Goal: Task Accomplishment & Management: Manage account settings

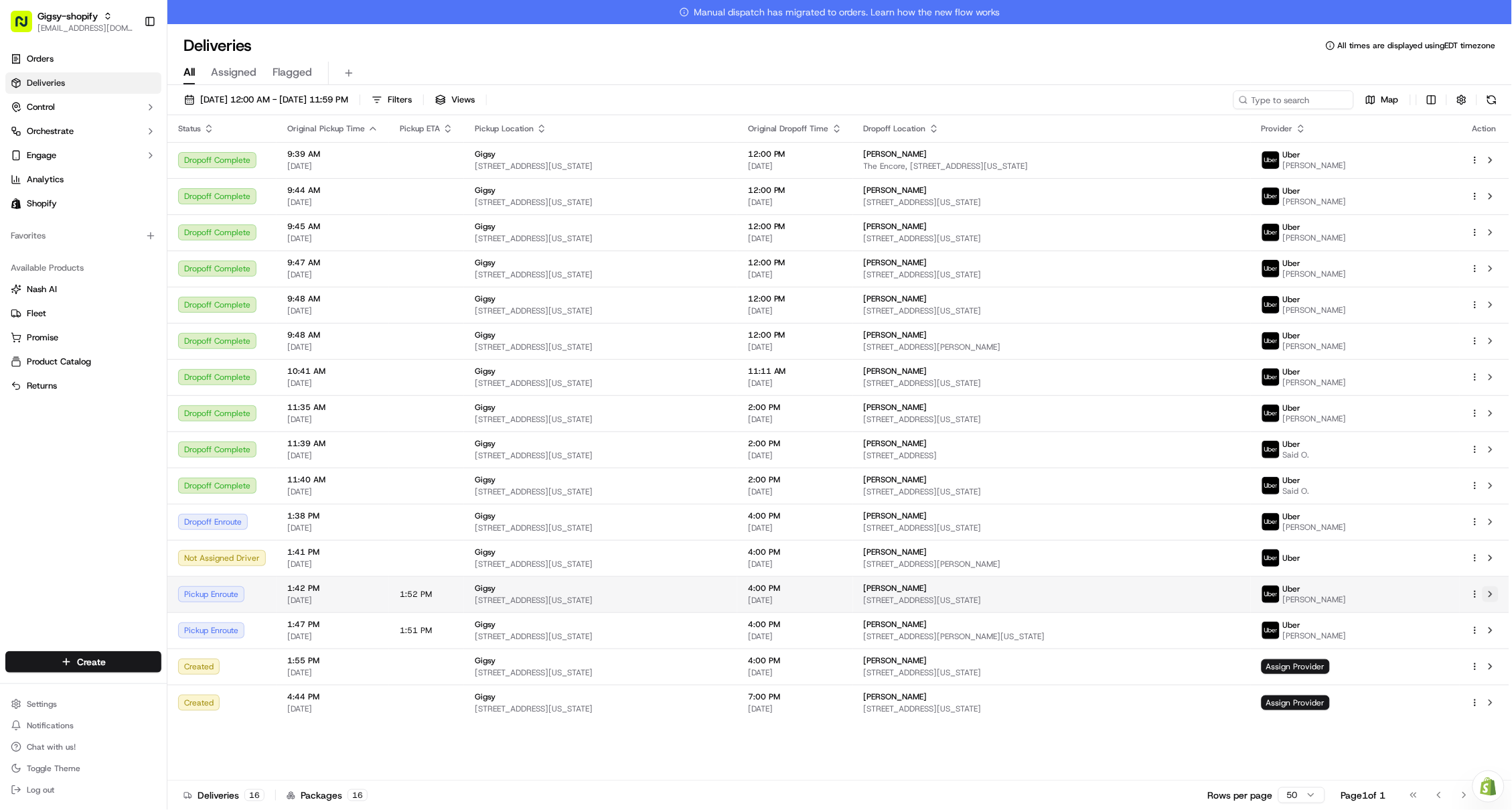
click at [1489, 594] on button at bounding box center [1490, 594] width 16 height 16
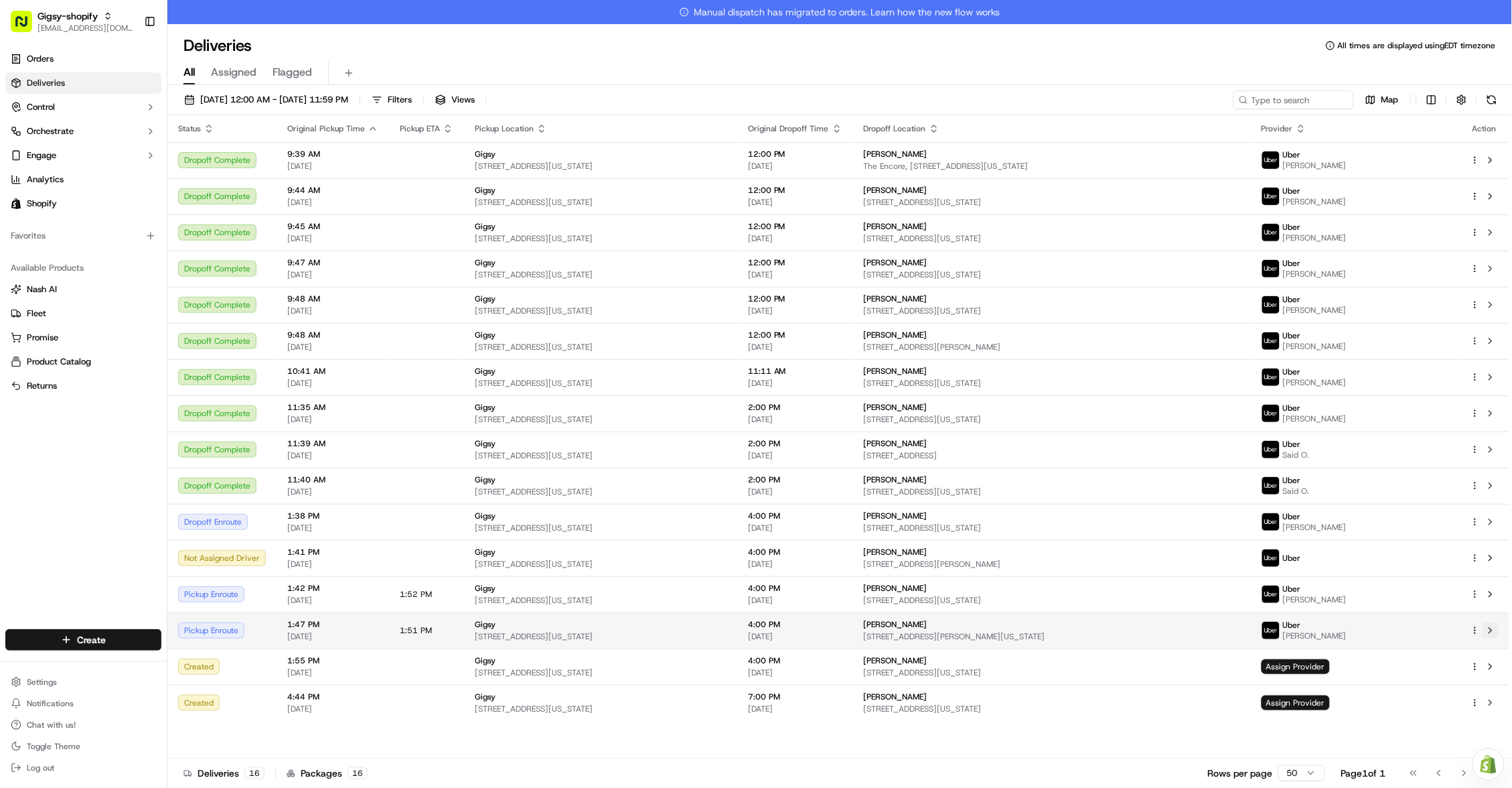
click at [1492, 628] on button at bounding box center [1490, 631] width 16 height 16
click at [546, 53] on div "Deliveries All times are displayed using EDT timezone" at bounding box center [839, 46] width 1345 height 22
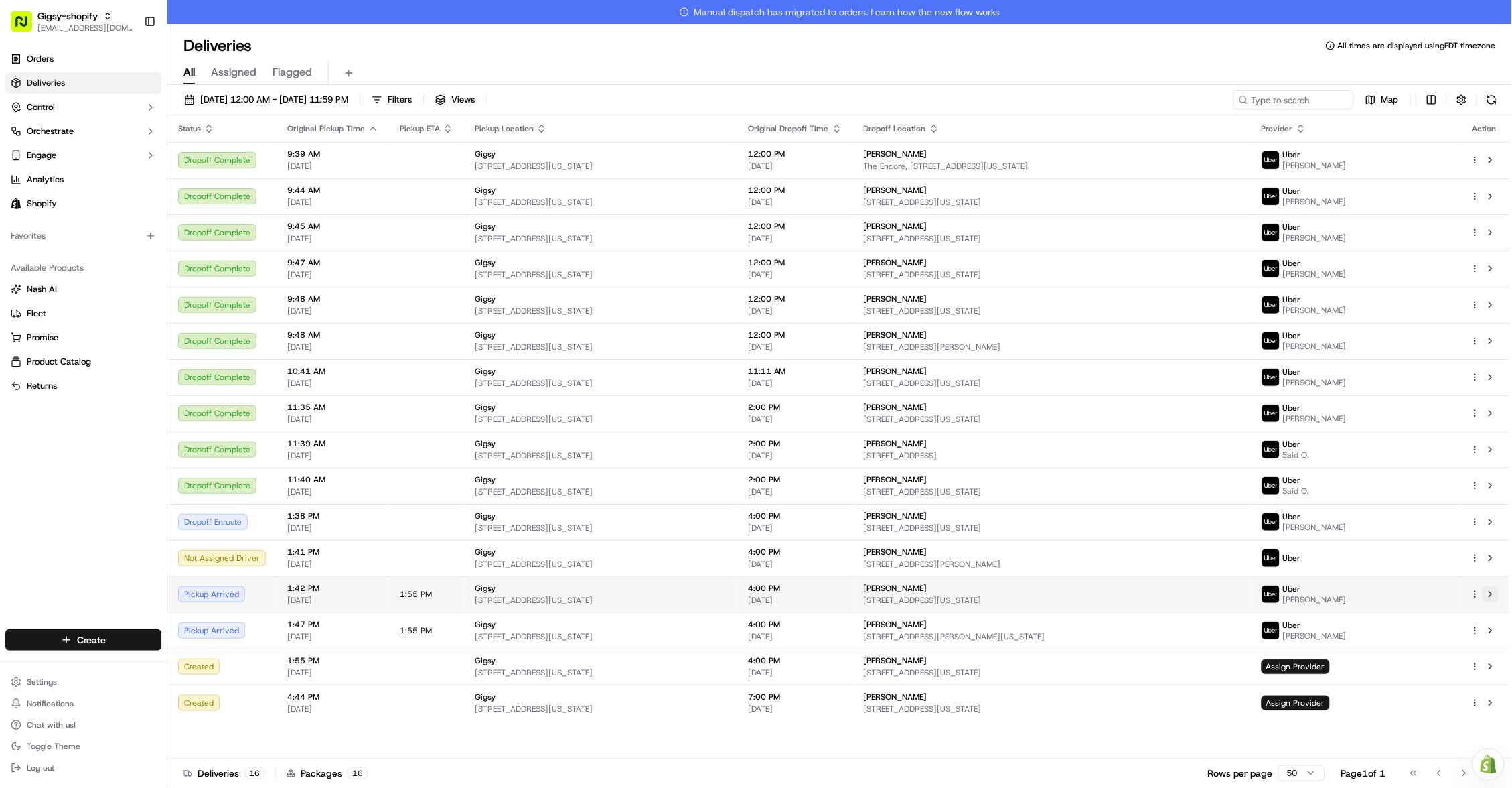
click at [1495, 594] on button at bounding box center [1490, 594] width 16 height 16
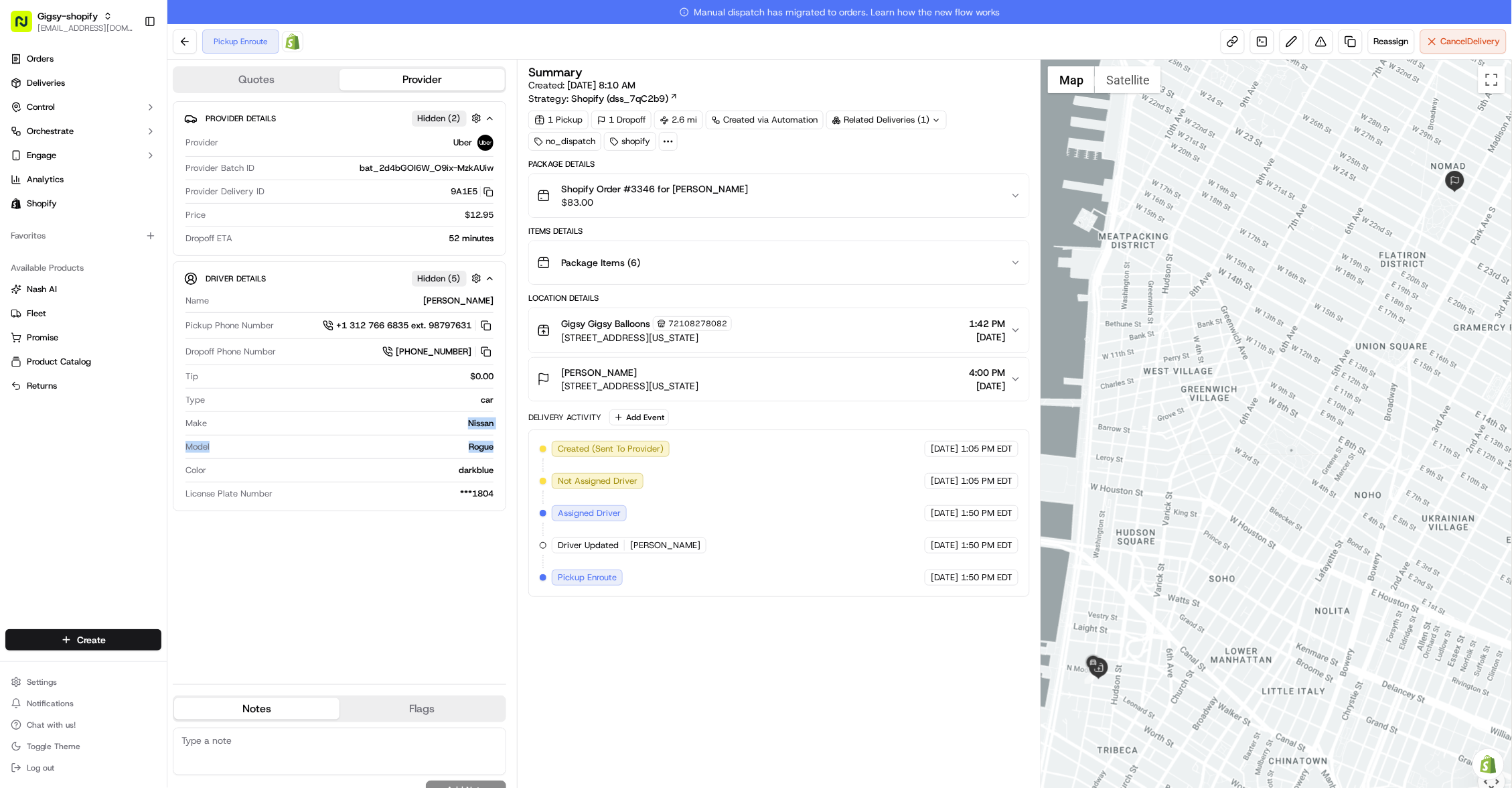
drag, startPoint x: 466, startPoint y: 425, endPoint x: 497, endPoint y: 450, distance: 39.8
click at [497, 450] on div "Driver Details Hidden ( 5 ) Name MARCELINO S. Pickup Phone Number +1 312 766 68…" at bounding box center [339, 386] width 334 height 250
copy div "Nissan Model Rogue"
click at [1386, 46] on span "Reassign" at bounding box center [1391, 40] width 35 height 12
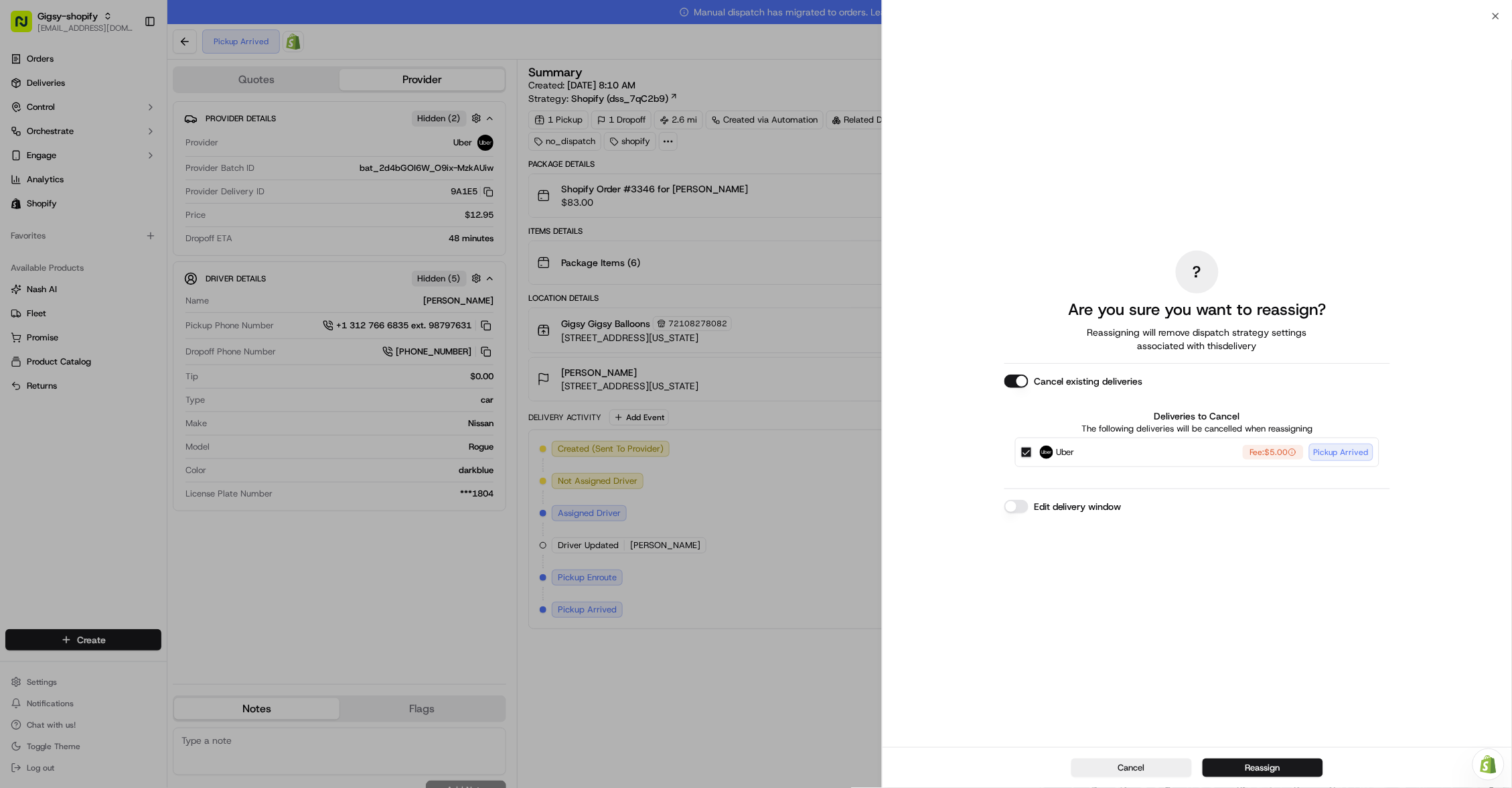
click at [1020, 507] on button "Edit delivery window" at bounding box center [1016, 506] width 24 height 13
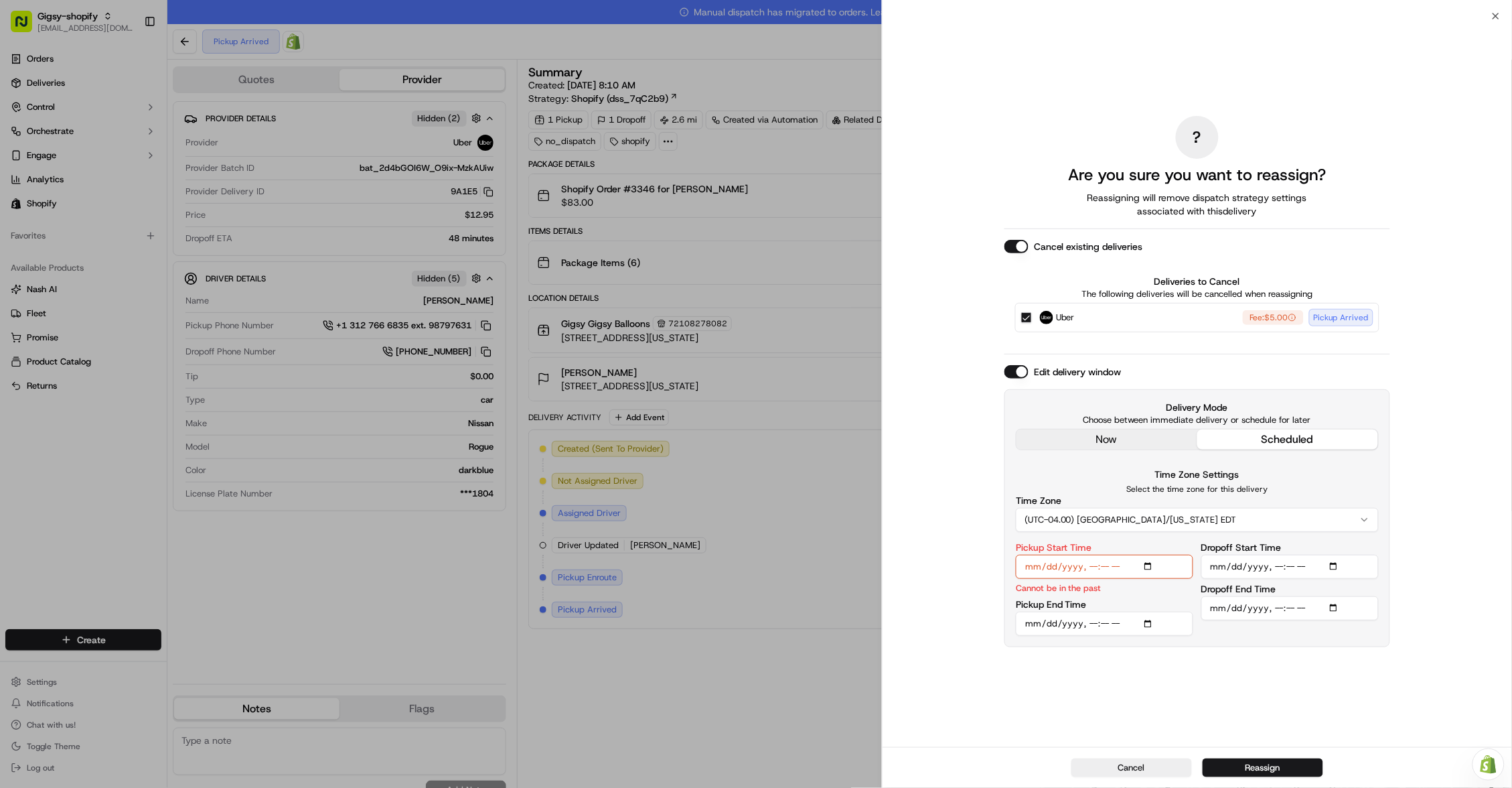
click at [1140, 434] on div "? Are you sure you want to reassign? Reassigning will remove dispatch strategy …" at bounding box center [1197, 381] width 386 height 725
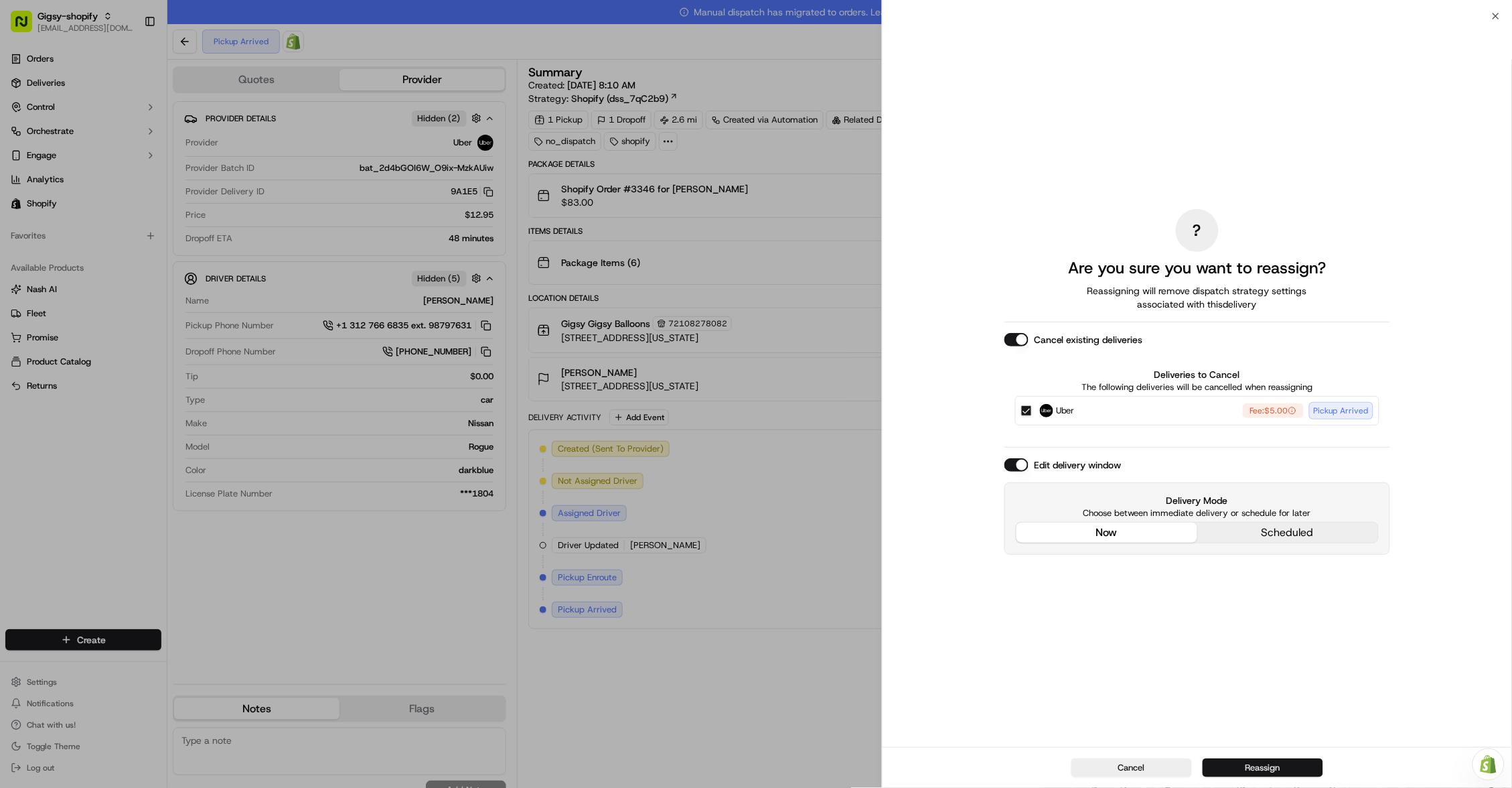
click at [1280, 763] on button "Reassign" at bounding box center [1263, 767] width 121 height 19
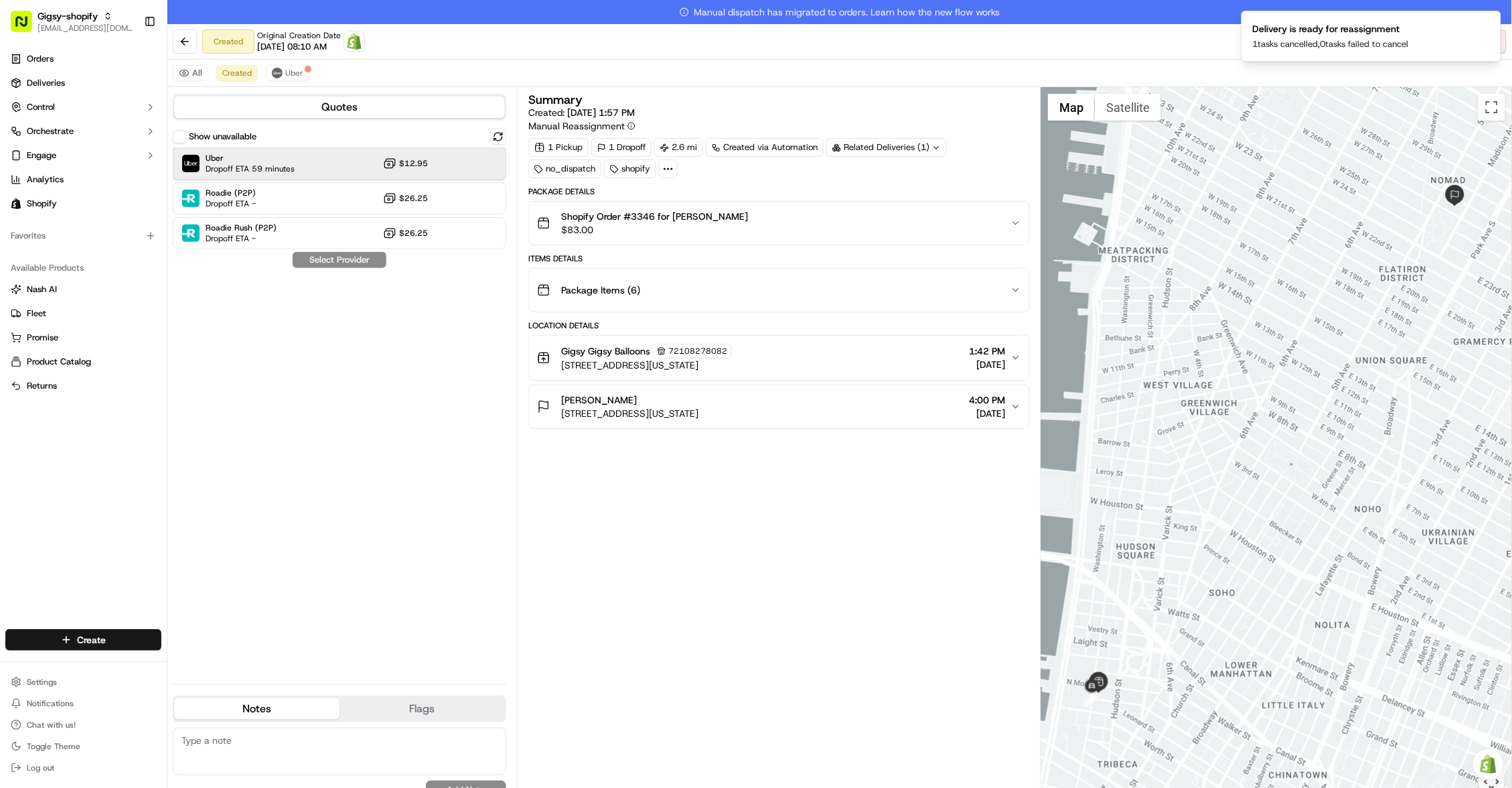
click at [374, 166] on div "Uber Dropoff ETA 59 minutes $12.95" at bounding box center [339, 164] width 334 height 32
click at [364, 259] on button "Assign Provider" at bounding box center [340, 260] width 95 height 16
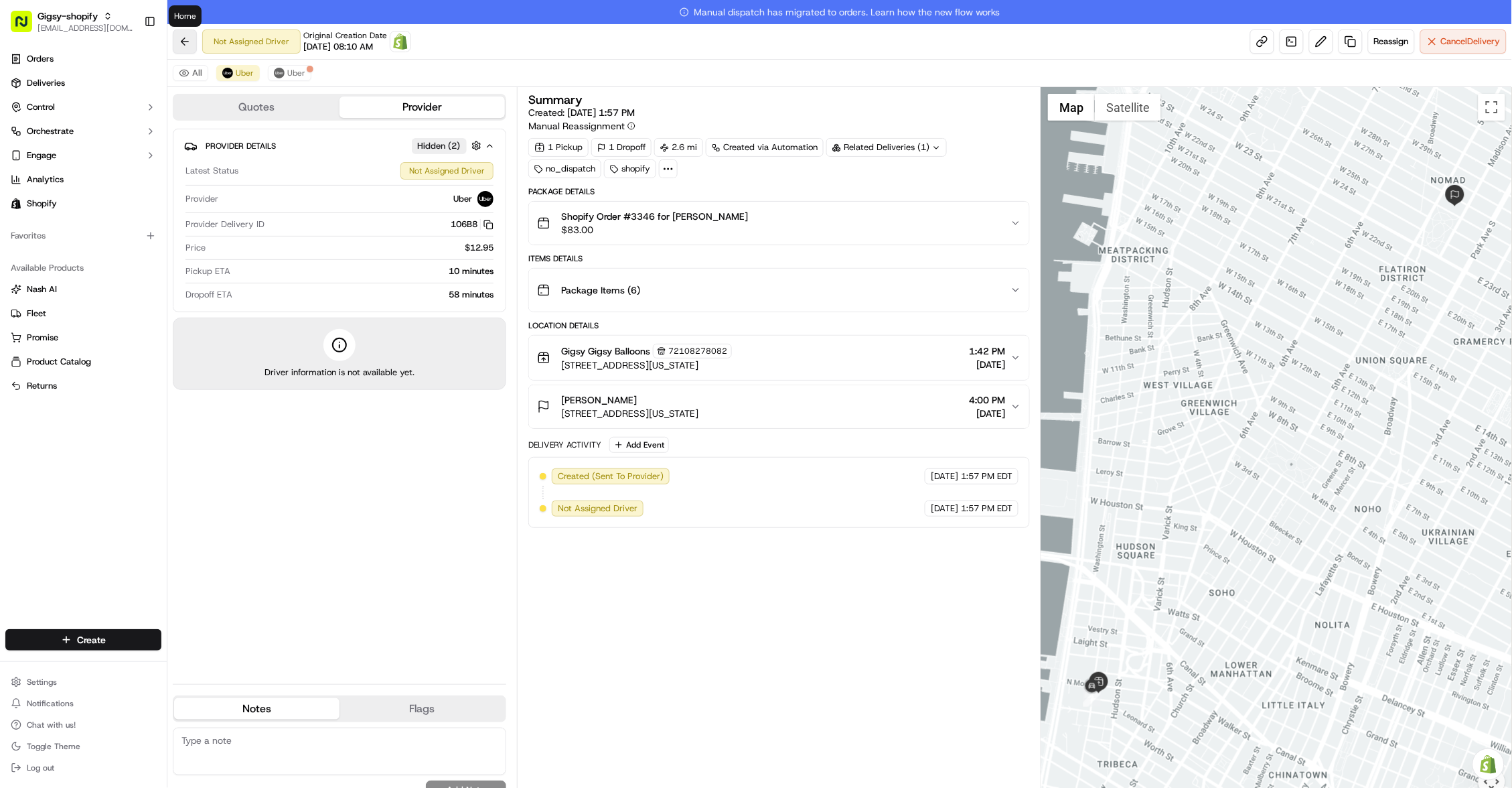
click at [190, 45] on button at bounding box center [184, 41] width 24 height 24
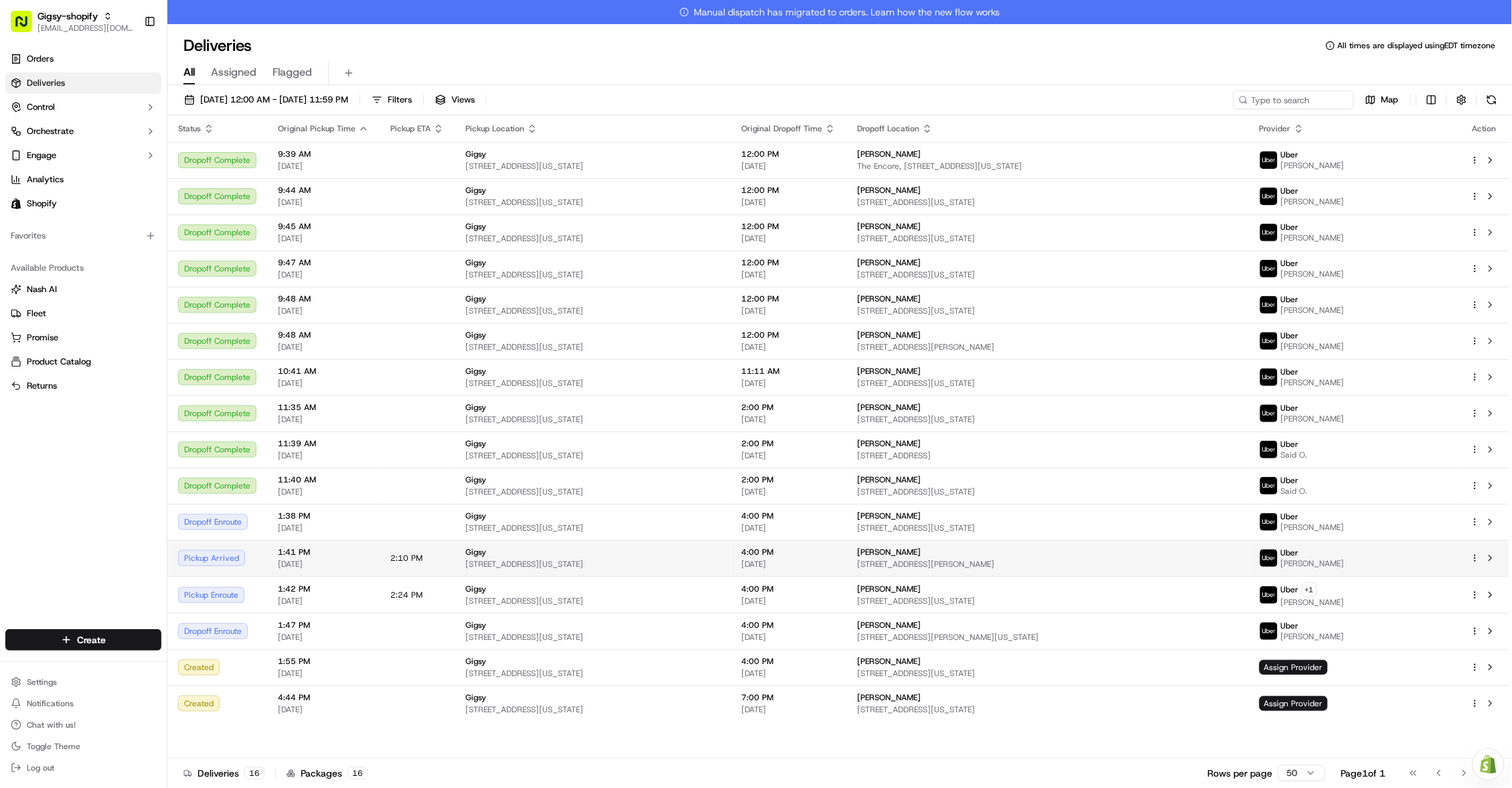
click at [1488, 595] on button at bounding box center [1490, 595] width 16 height 16
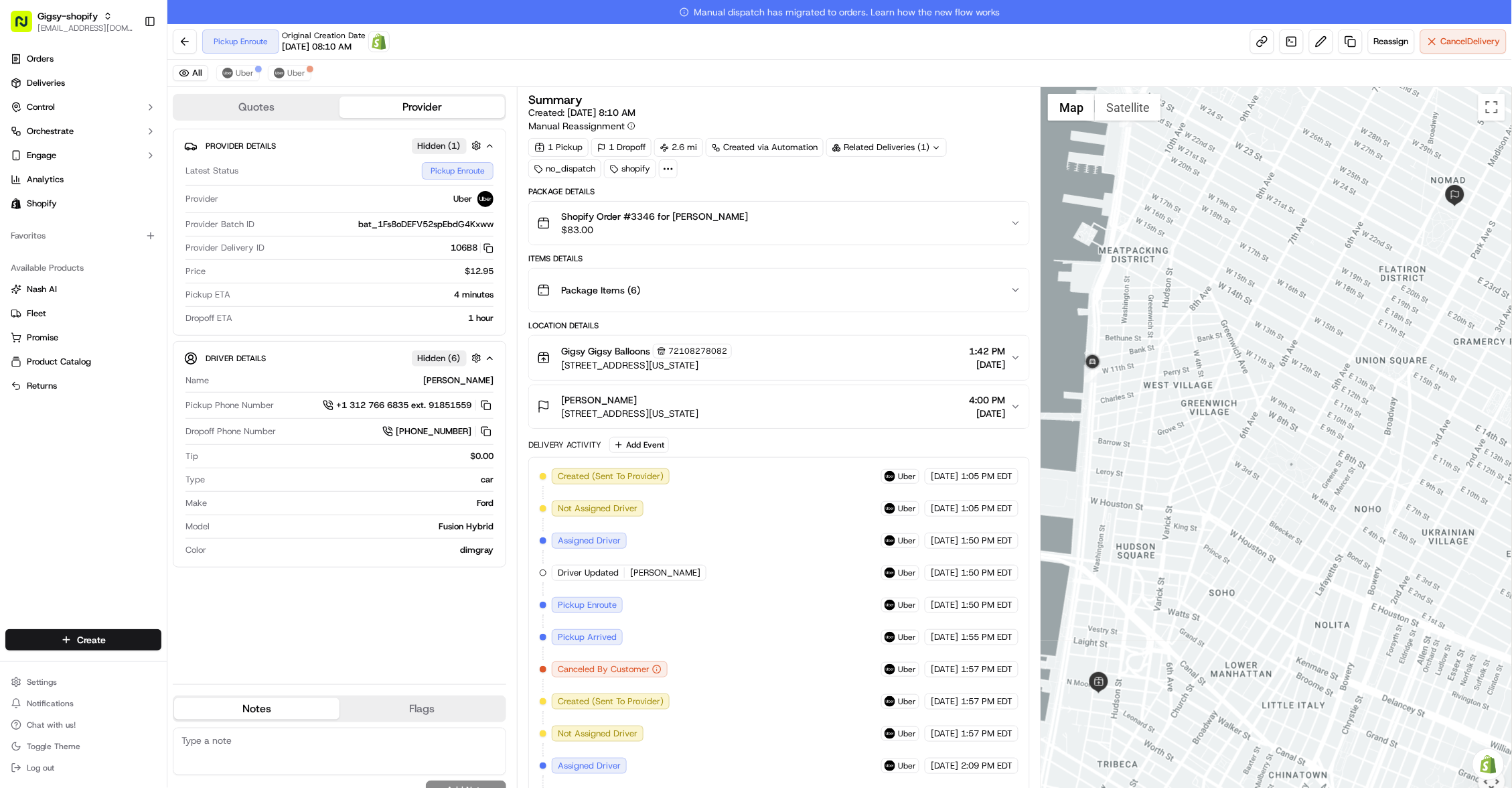
click at [431, 615] on div "Provider Details Hidden ( 1 ) Latest Status Pickup Enroute Provider Uber Provid…" at bounding box center [339, 400] width 334 height 544
